Goal: Navigation & Orientation: Go to known website

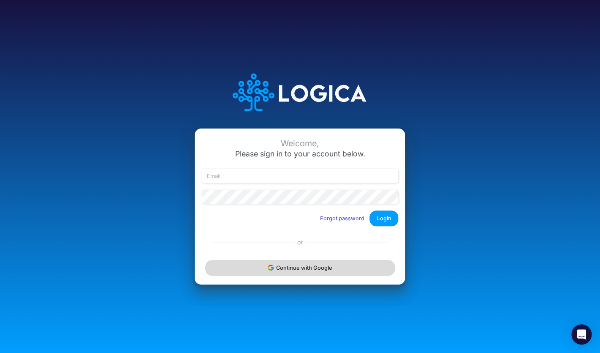
click at [313, 270] on button "Continue with Google" at bounding box center [299, 268] width 189 height 16
